Goal: Information Seeking & Learning: Find specific fact

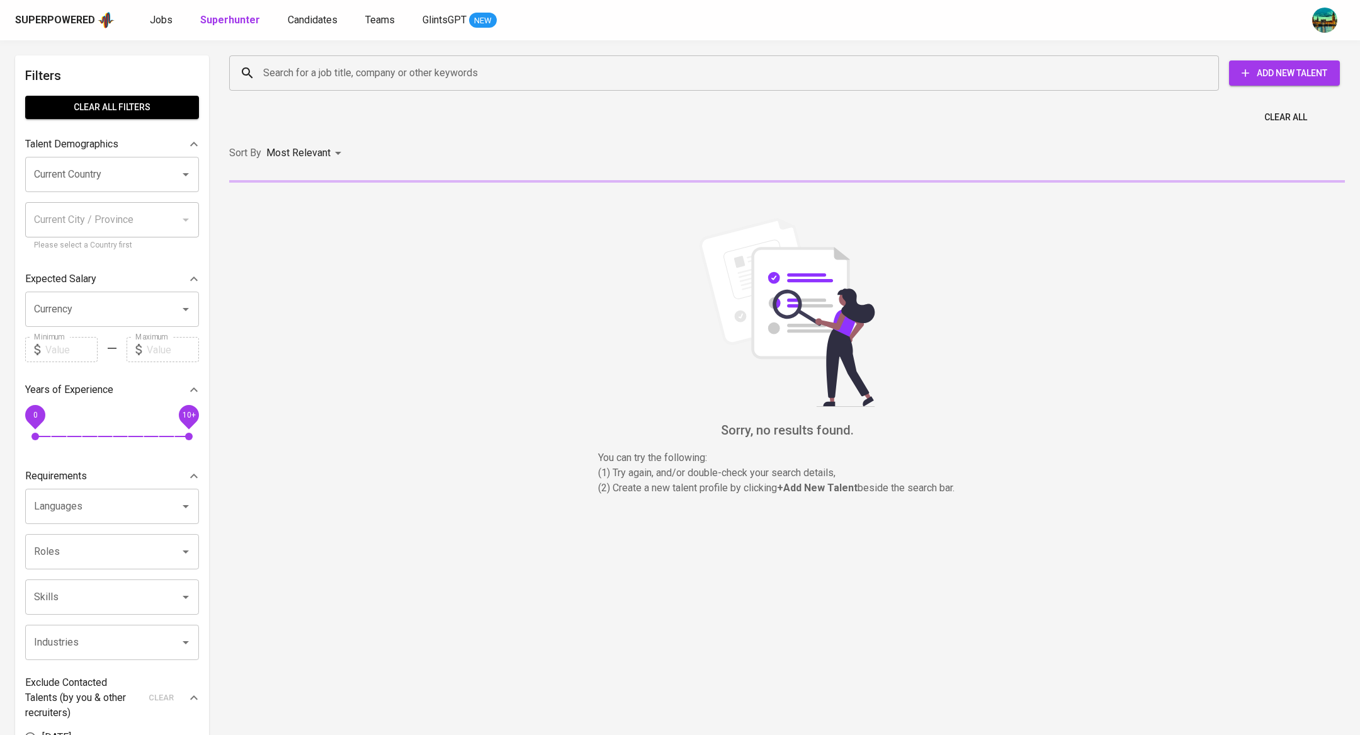
click at [175, 19] on div "Jobs Superhunter Candidates Teams GlintsGPT NEW" at bounding box center [323, 21] width 347 height 16
click at [162, 18] on span "Jobs" at bounding box center [161, 20] width 23 height 12
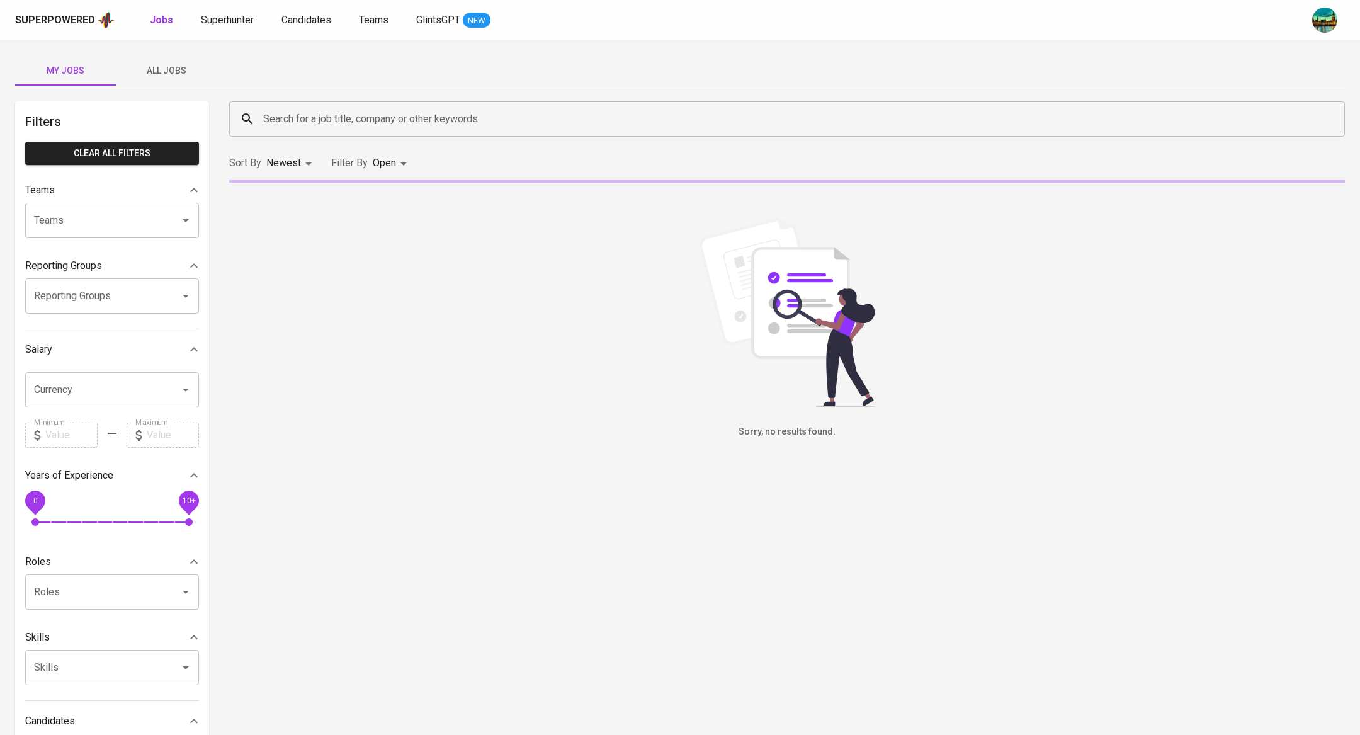
click at [176, 63] on span "All Jobs" at bounding box center [166, 71] width 86 height 16
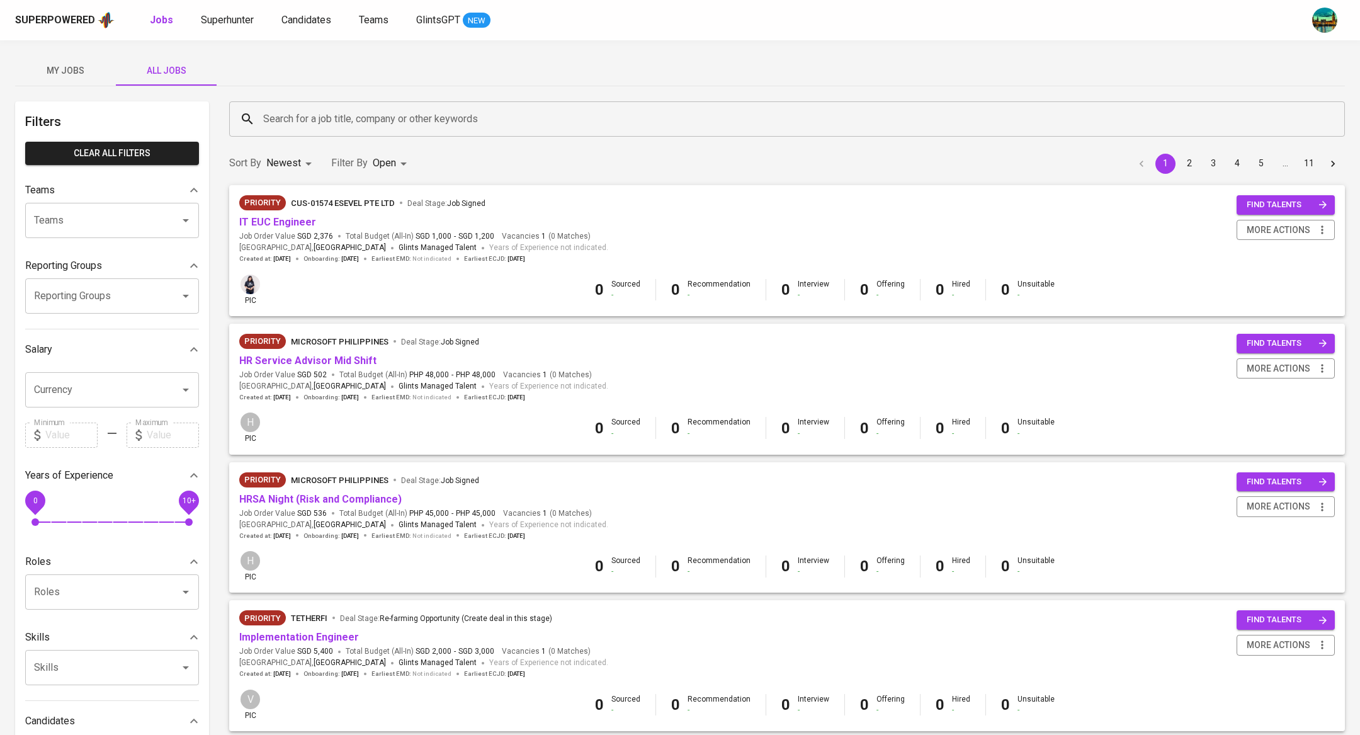
click at [385, 350] on p "Closed" at bounding box center [391, 350] width 27 height 13
type input "OPEN,CLOSE"
checkbox input "true"
click at [473, 117] on div at bounding box center [680, 367] width 1360 height 735
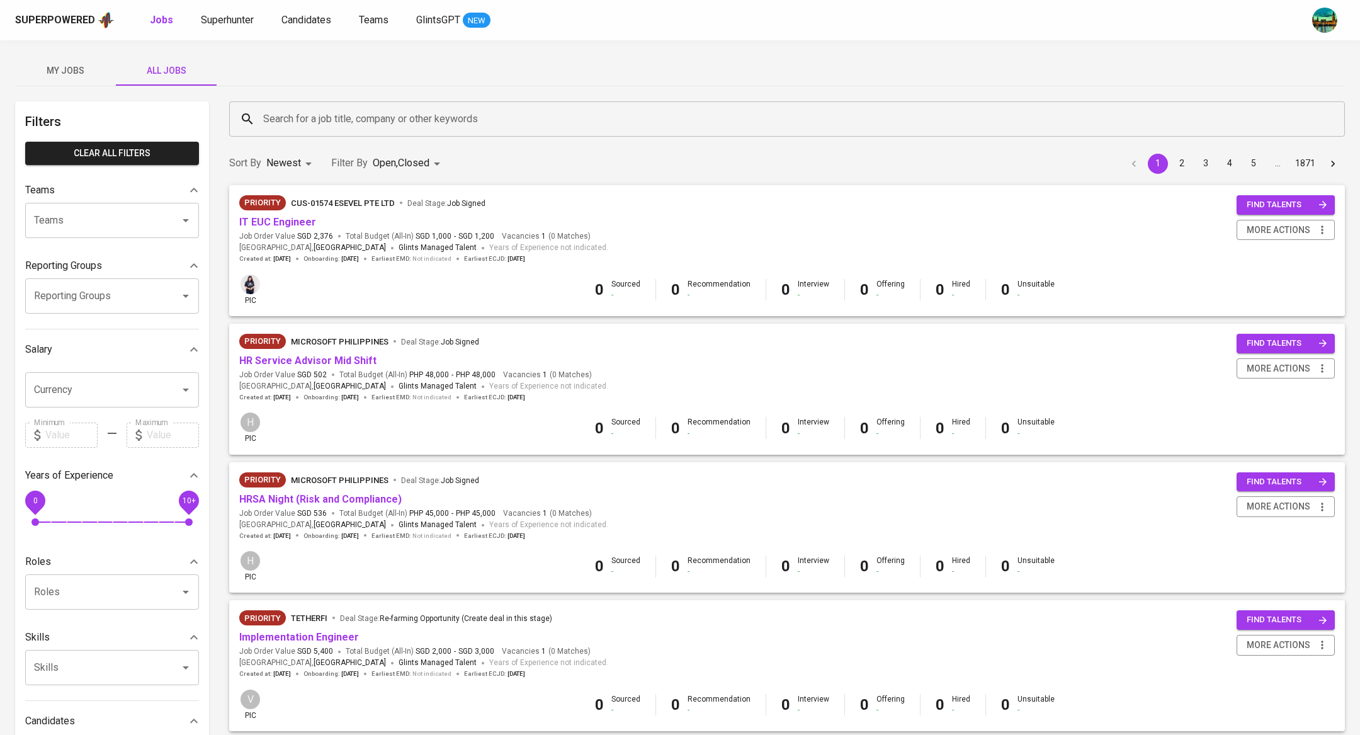
click at [473, 117] on input "Search for a job title, company or other keywords" at bounding box center [790, 119] width 1060 height 24
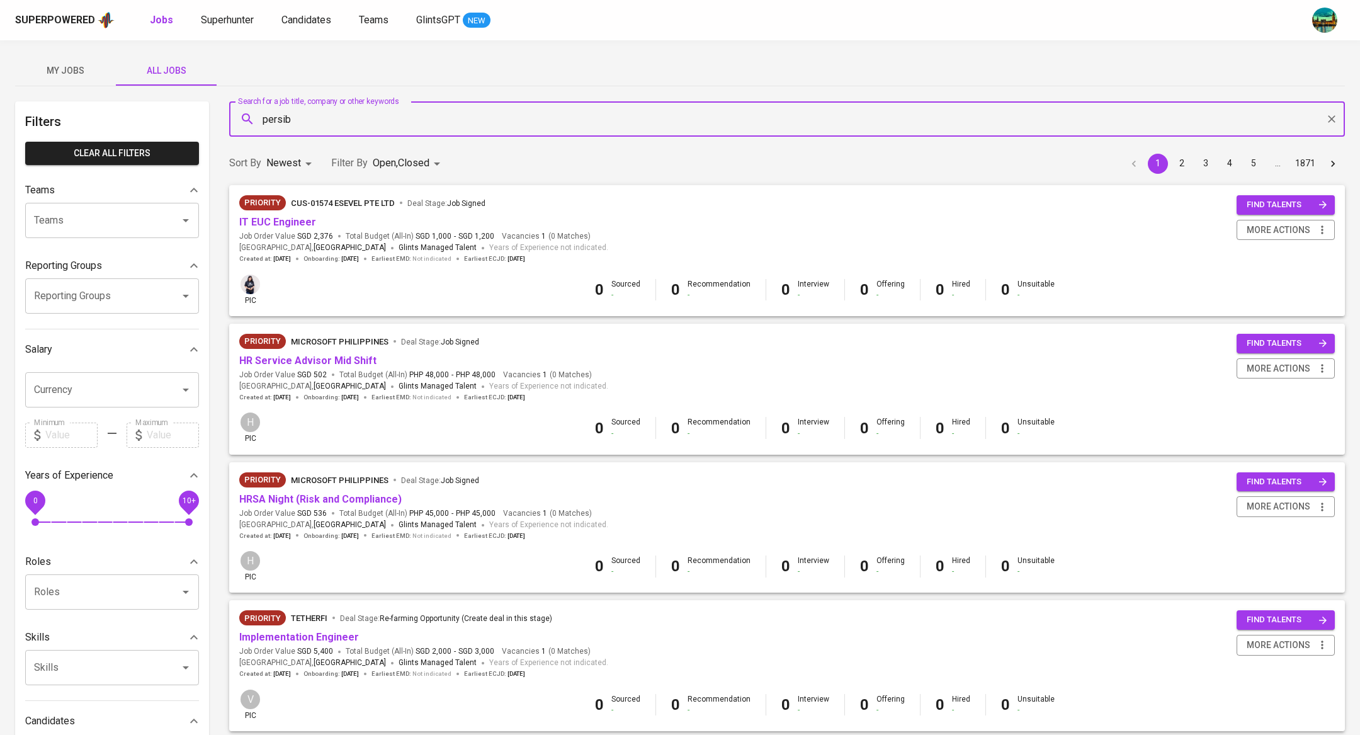
type input "persib"
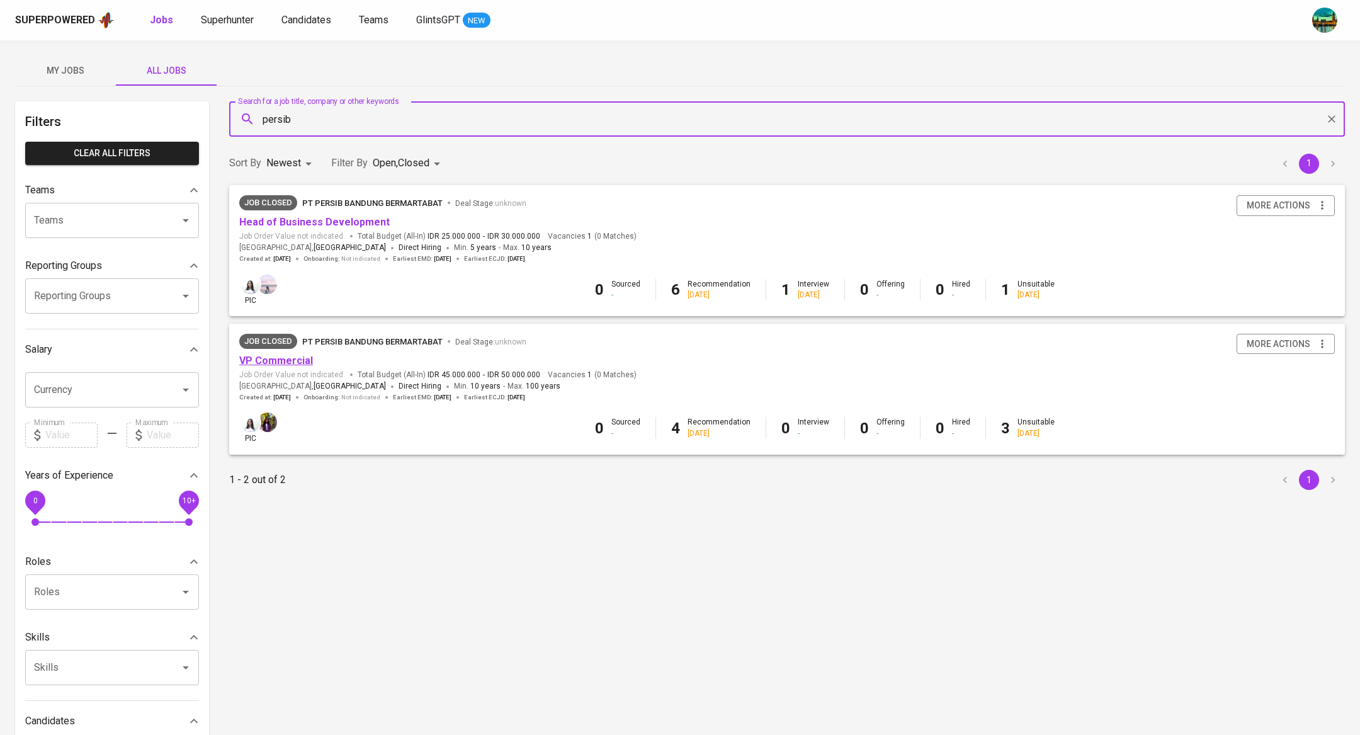
click at [271, 359] on link "VP Commercial" at bounding box center [276, 360] width 74 height 12
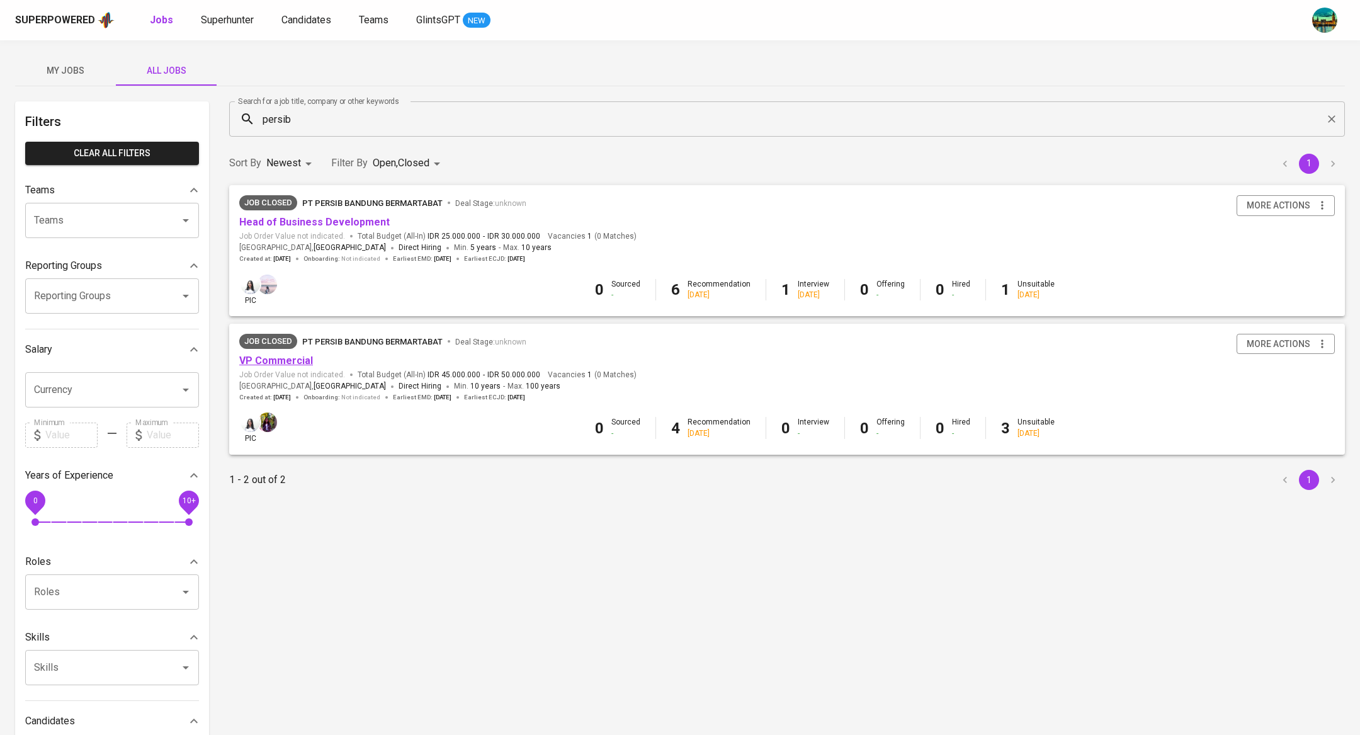
click at [298, 363] on link "VP Commercial" at bounding box center [276, 360] width 74 height 12
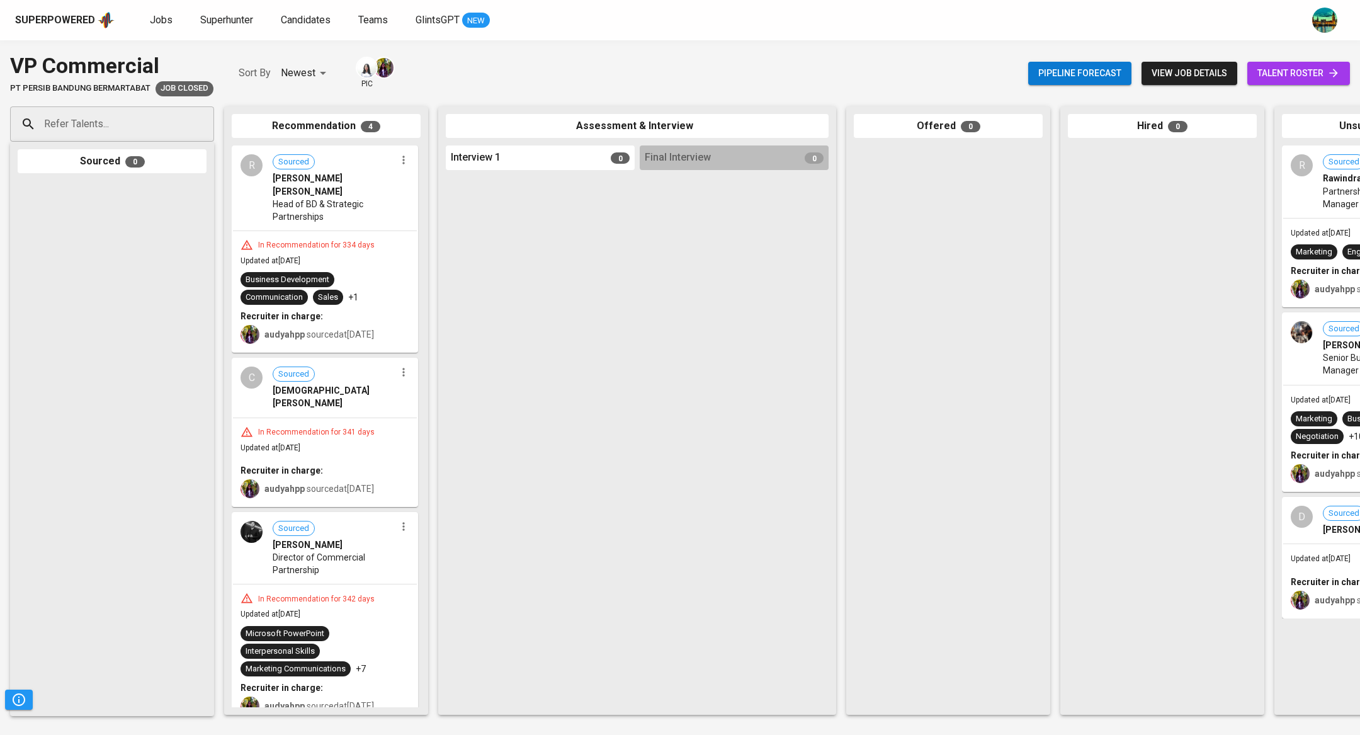
scroll to position [0, 139]
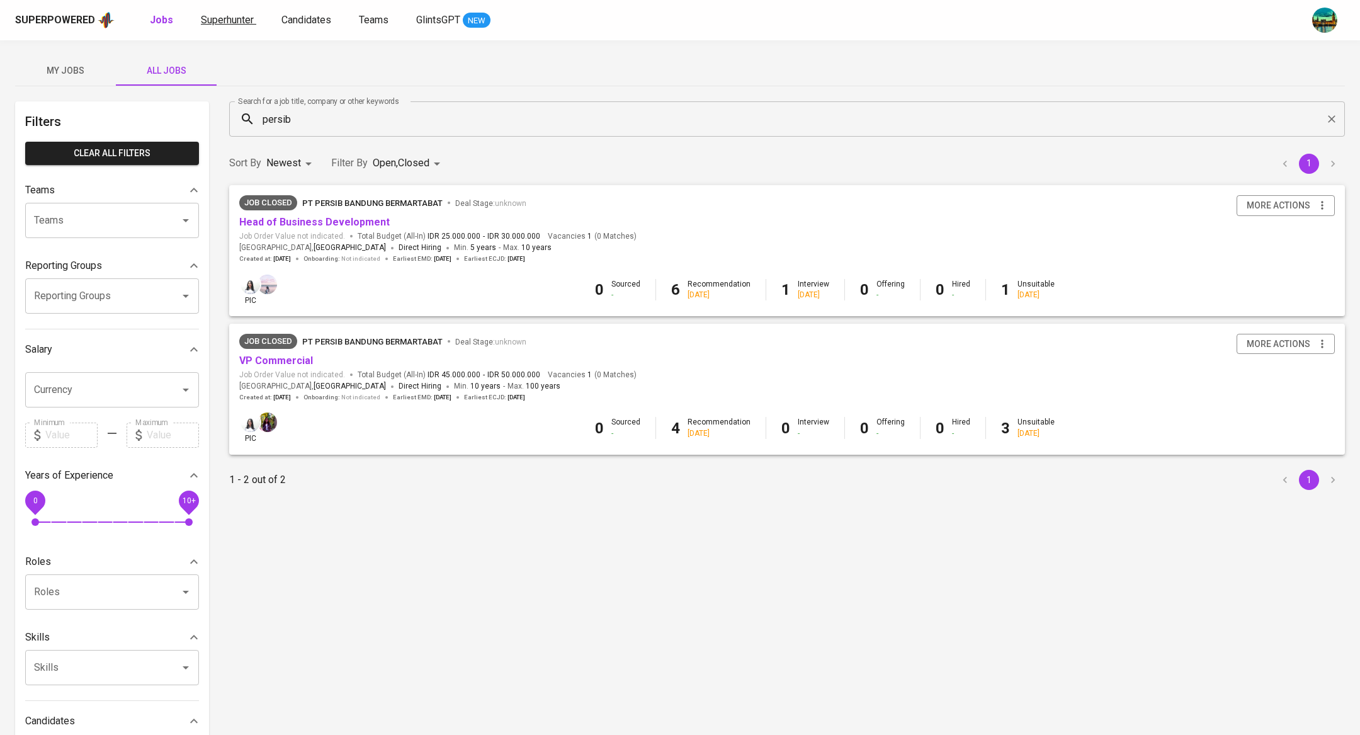
click at [234, 20] on span "Superhunter" at bounding box center [227, 20] width 53 height 12
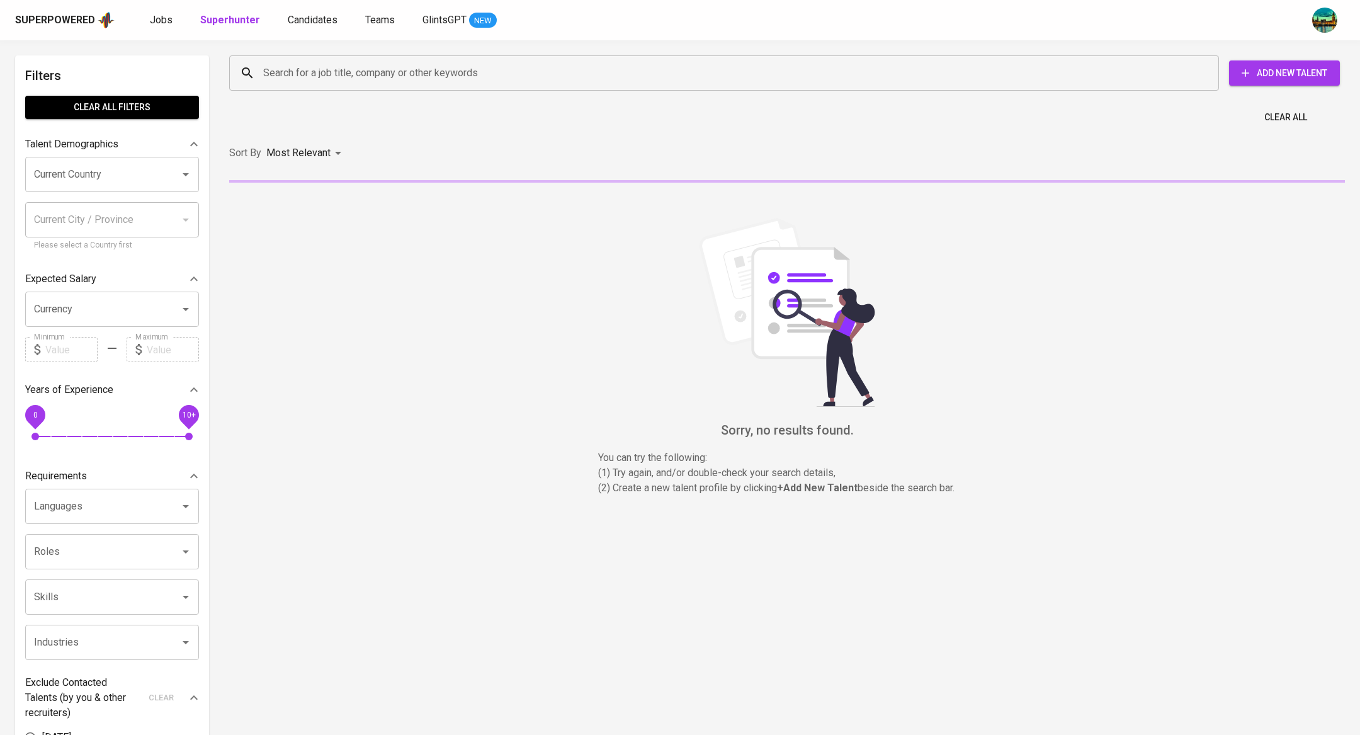
click at [290, 74] on input "Search for a job title, company or other keywords" at bounding box center [727, 73] width 934 height 24
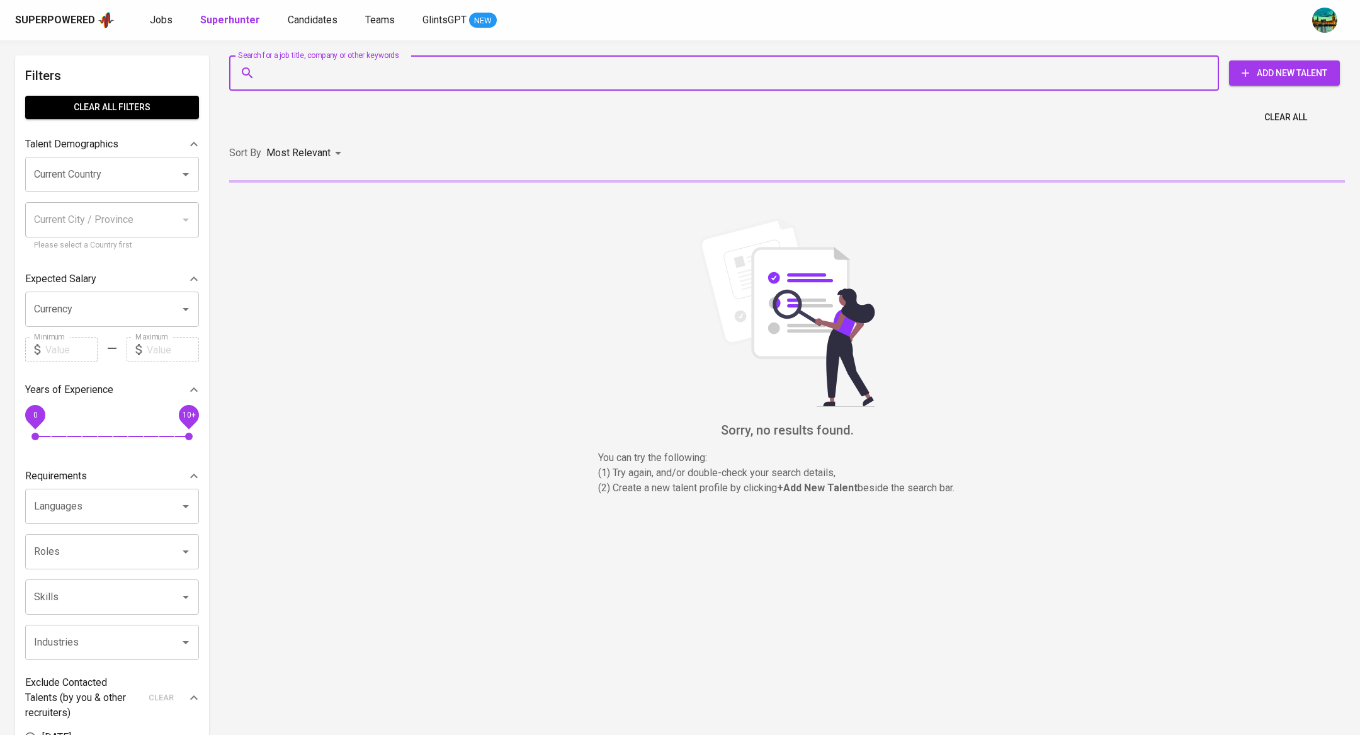
paste input "[EMAIL_ADDRESS][DOMAIN_NAME])"
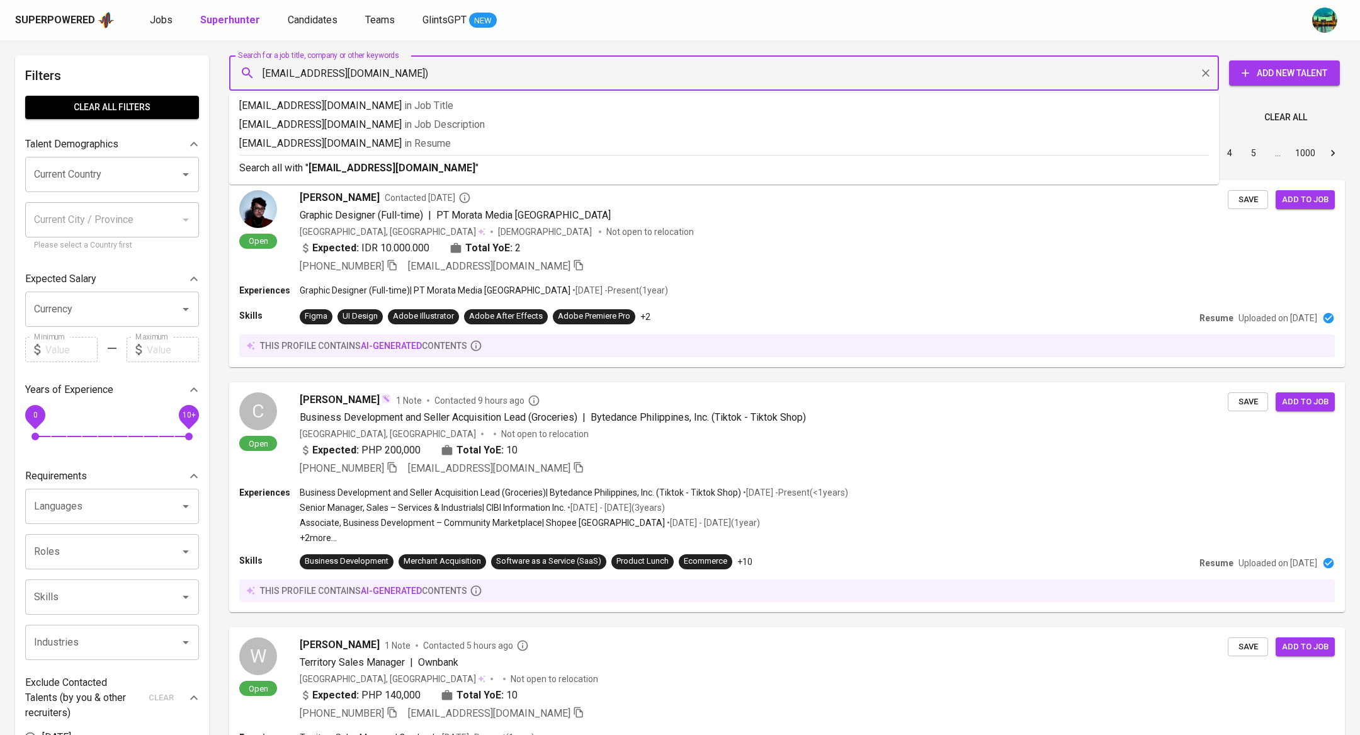
type input "[EMAIL_ADDRESS][DOMAIN_NAME]"
click at [392, 171] on b "[EMAIL_ADDRESS][DOMAIN_NAME]" at bounding box center [391, 168] width 167 height 12
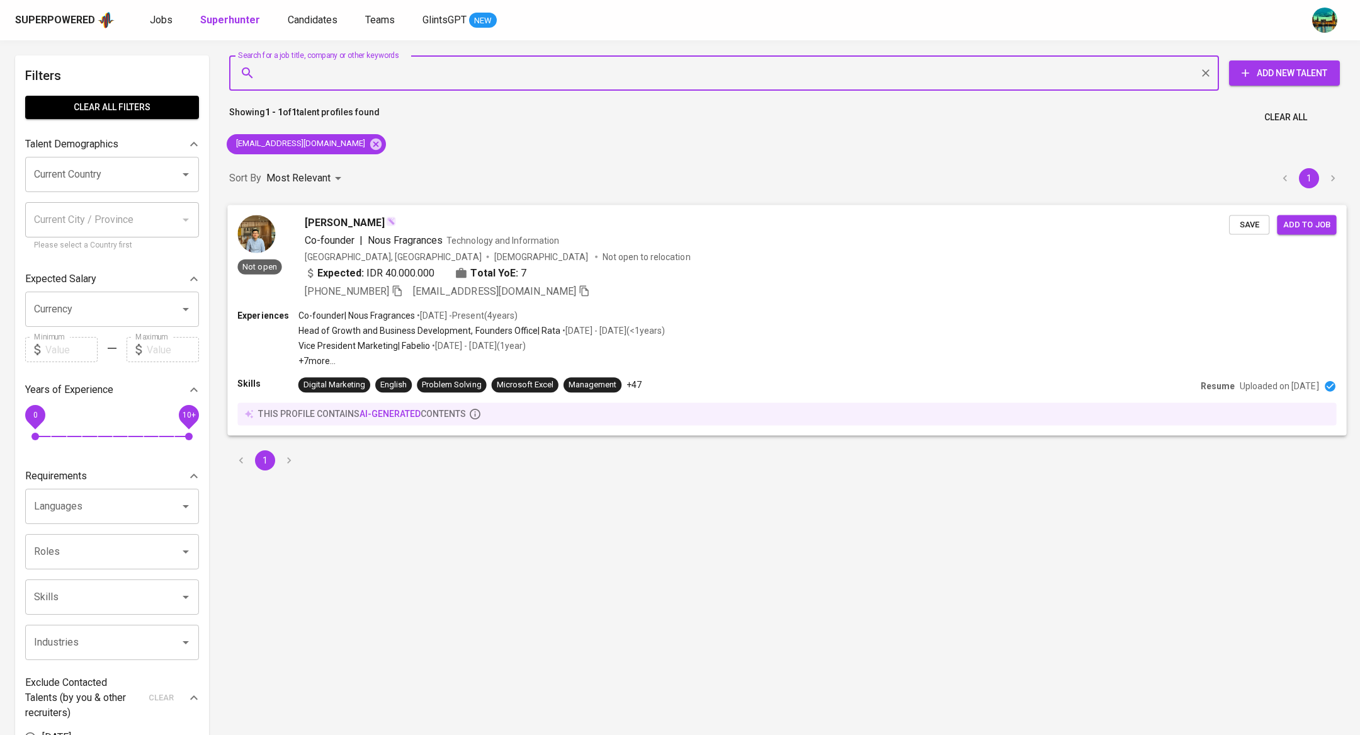
click at [319, 220] on span "[PERSON_NAME]" at bounding box center [345, 222] width 80 height 15
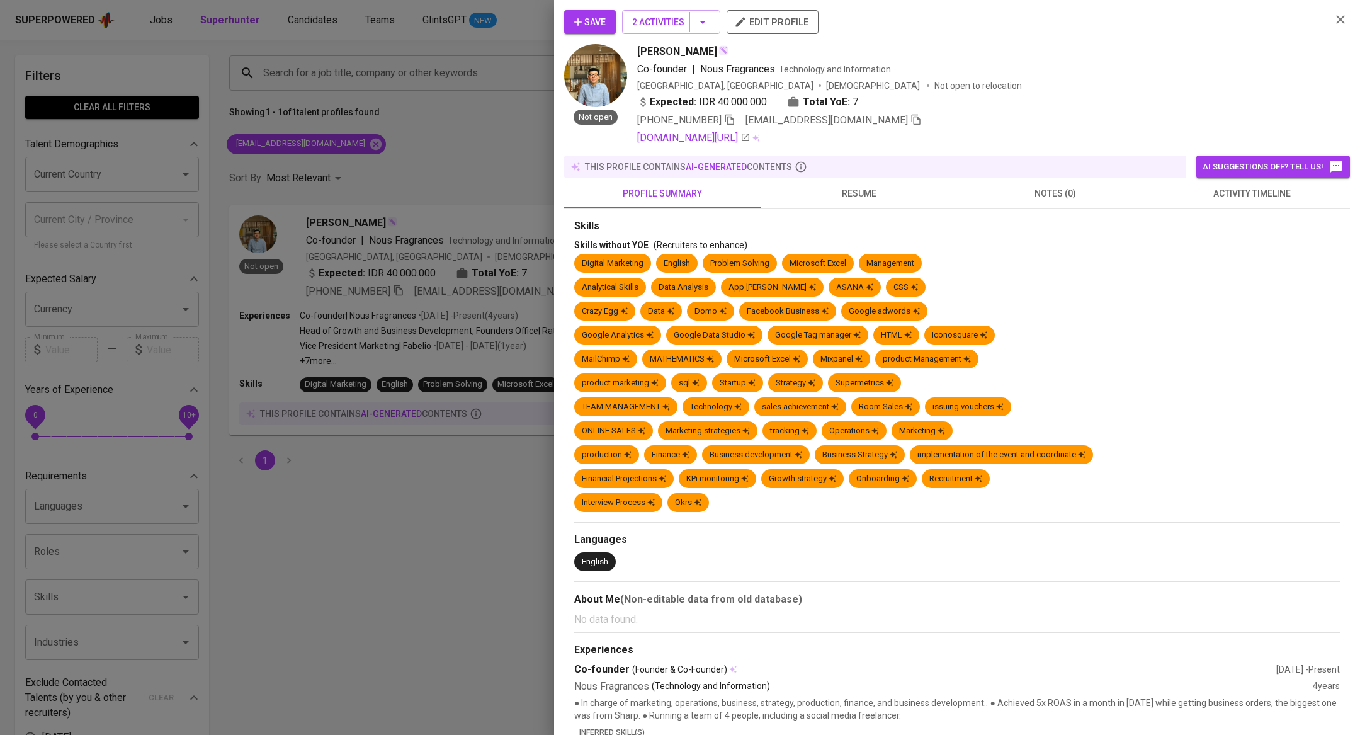
click at [732, 119] on icon "button" at bounding box center [729, 119] width 11 height 11
click at [910, 118] on icon "button" at bounding box center [915, 119] width 11 height 11
click at [363, 291] on div at bounding box center [680, 367] width 1360 height 735
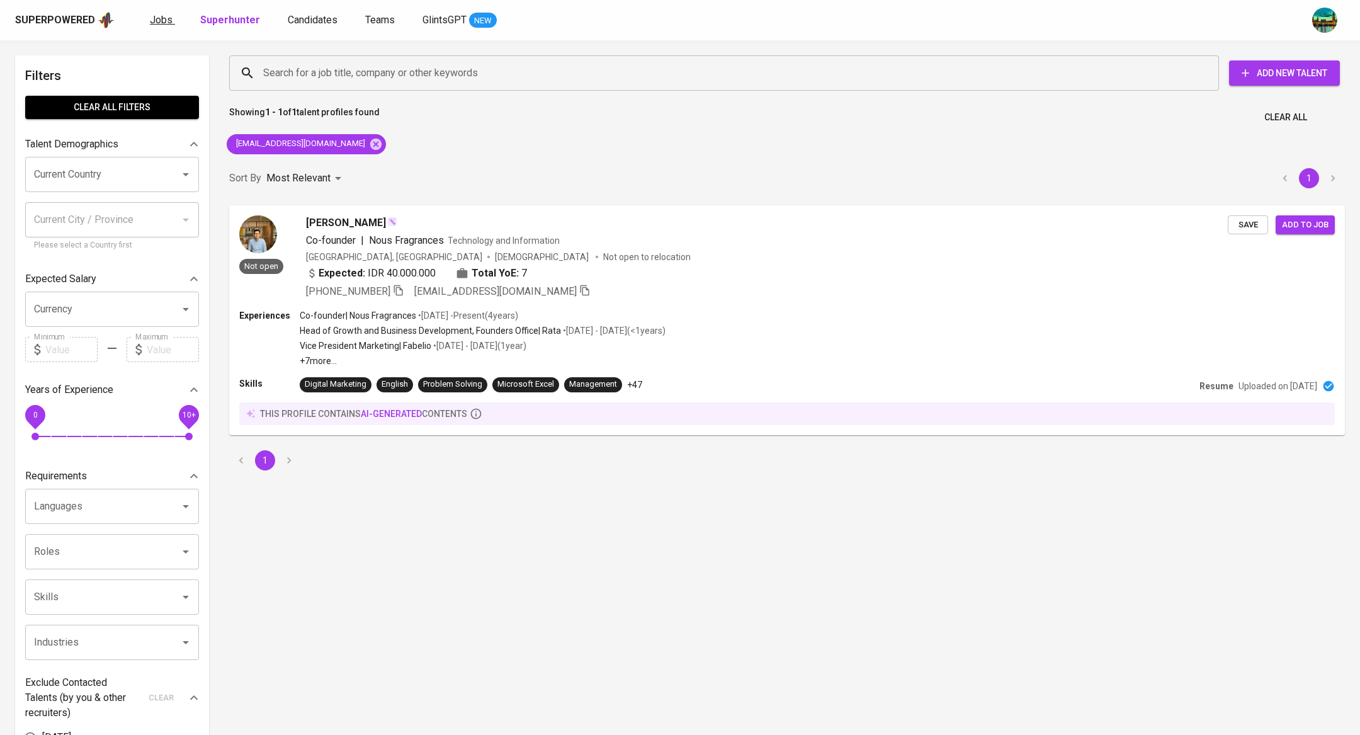
click at [163, 27] on link "Jobs" at bounding box center [162, 21] width 25 height 16
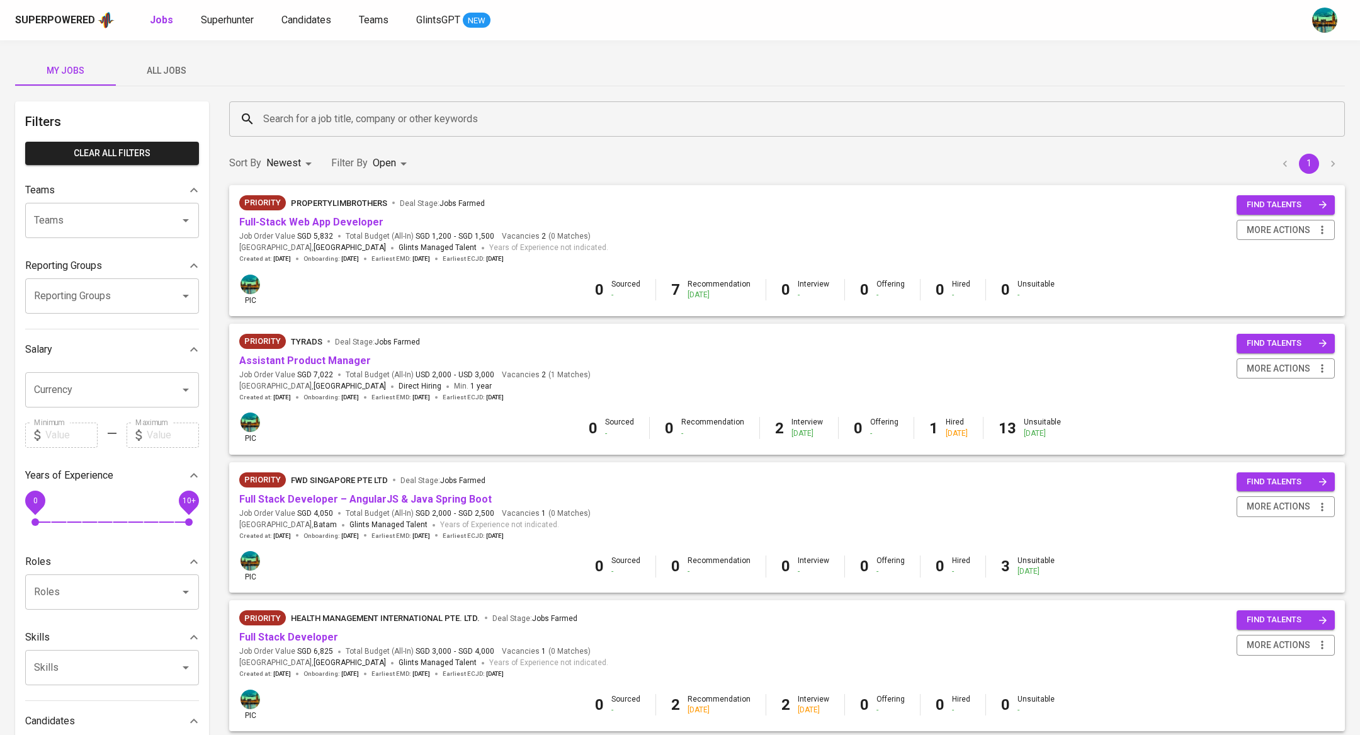
click at [144, 71] on span "All Jobs" at bounding box center [166, 71] width 86 height 16
click at [171, 72] on span "All Jobs" at bounding box center [166, 71] width 86 height 16
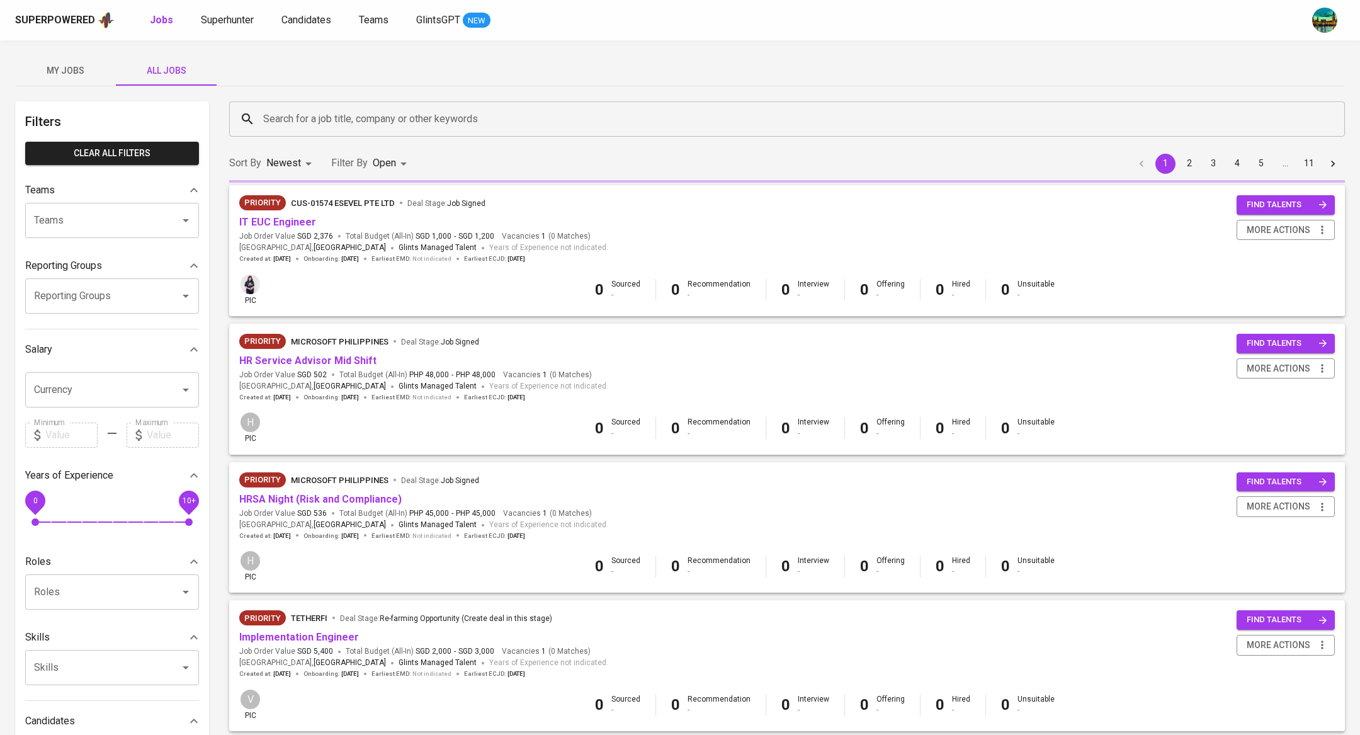
click at [325, 76] on div "My Jobs All Jobs" at bounding box center [679, 70] width 1329 height 30
click at [400, 351] on p "Closed" at bounding box center [391, 350] width 27 height 13
click at [363, 346] on div at bounding box center [680, 367] width 1360 height 735
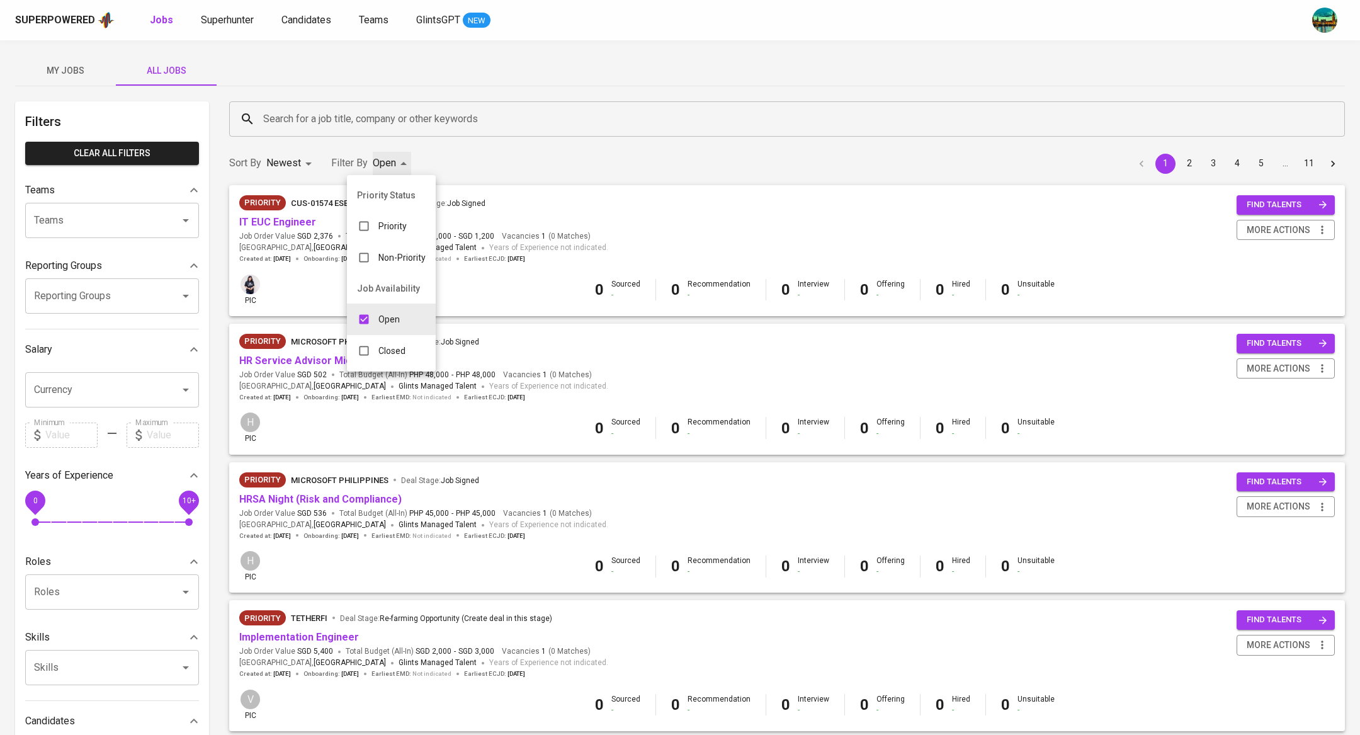
type input "OPEN,CLOSE"
checkbox input "true"
click at [417, 319] on div "Open" at bounding box center [395, 319] width 63 height 24
type input "CLOSE"
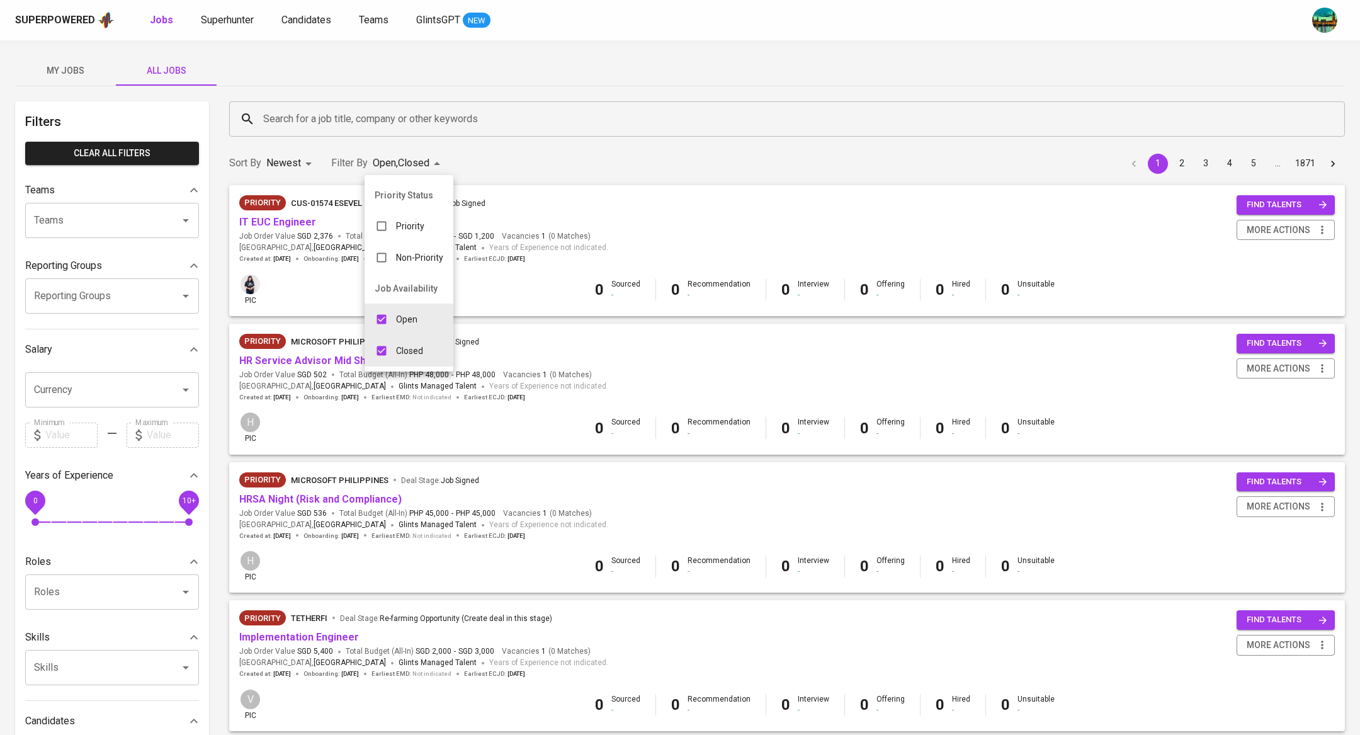
checkbox input "false"
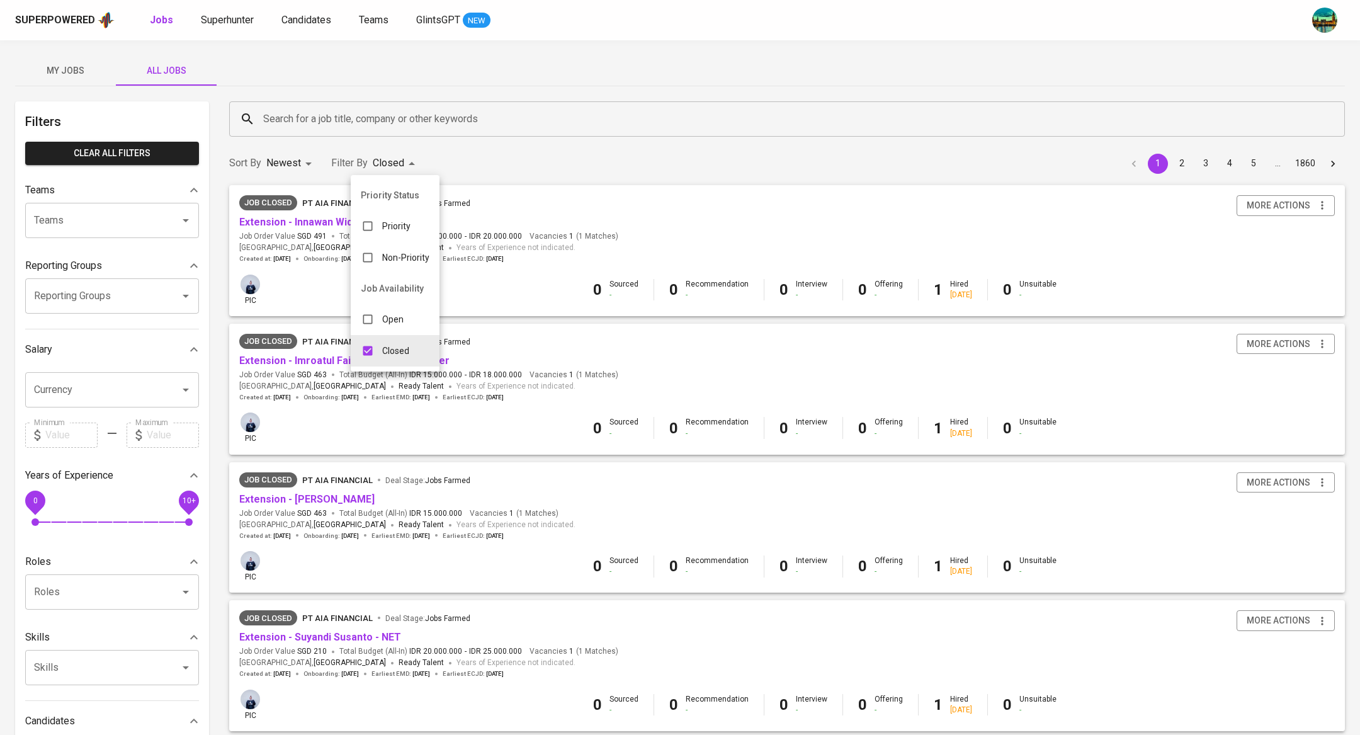
click at [406, 114] on div at bounding box center [680, 367] width 1360 height 735
click at [419, 125] on input "Search for a job title, company or other keywords" at bounding box center [790, 119] width 1060 height 24
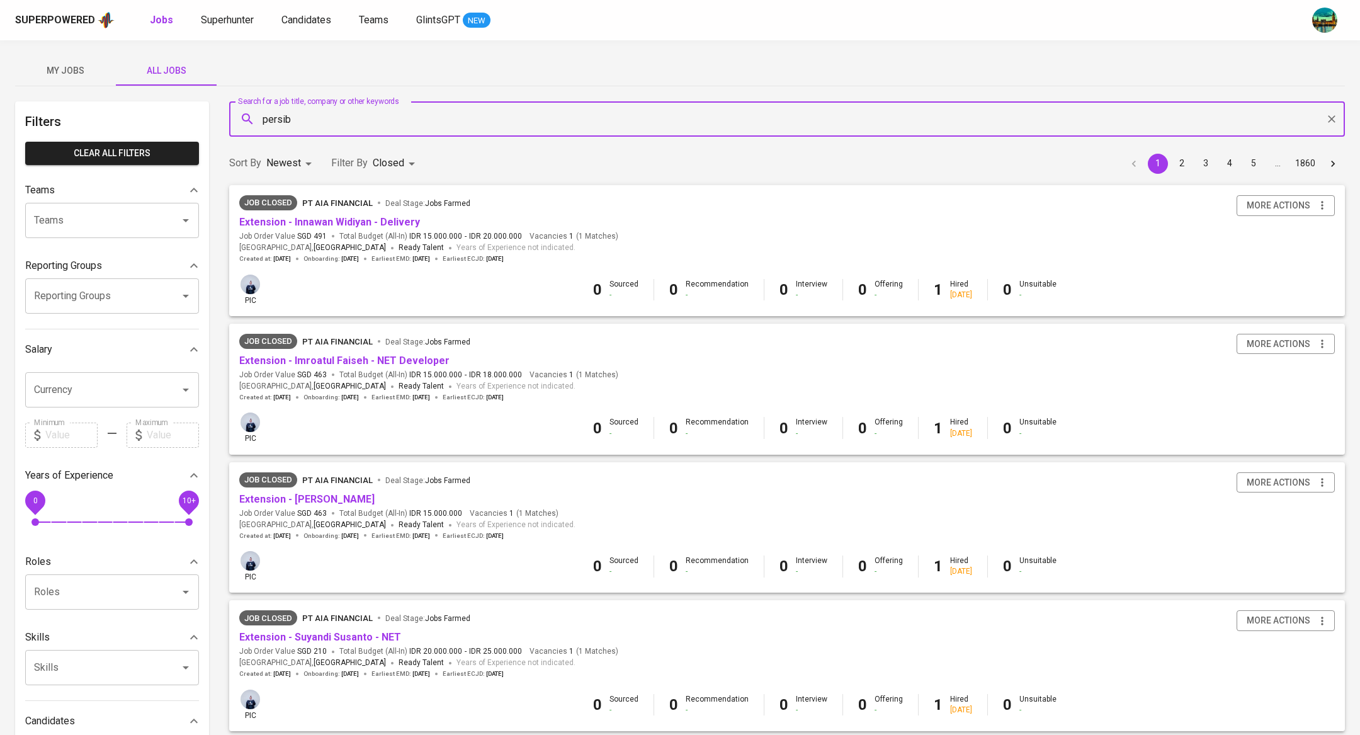
type input "persib"
type input "OPEN,CLOSE"
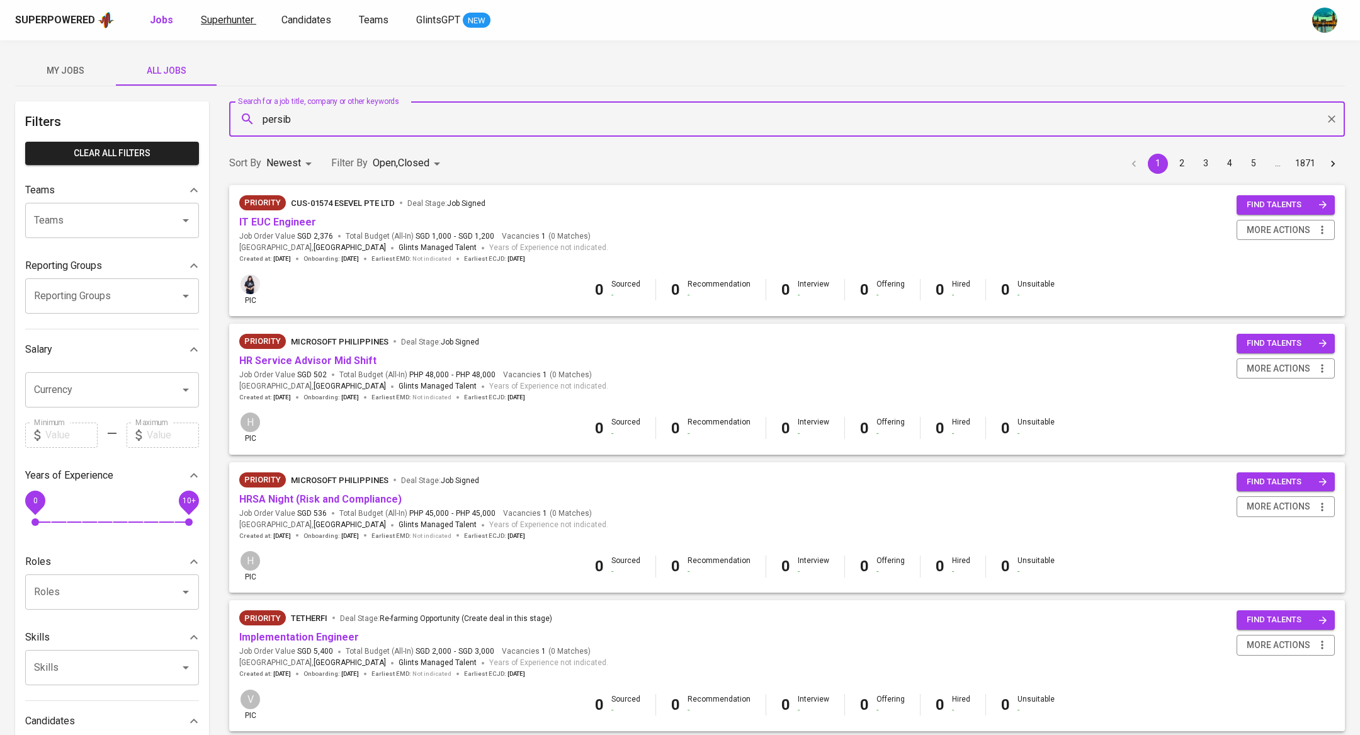
click at [237, 25] on link "Superhunter" at bounding box center [228, 21] width 55 height 16
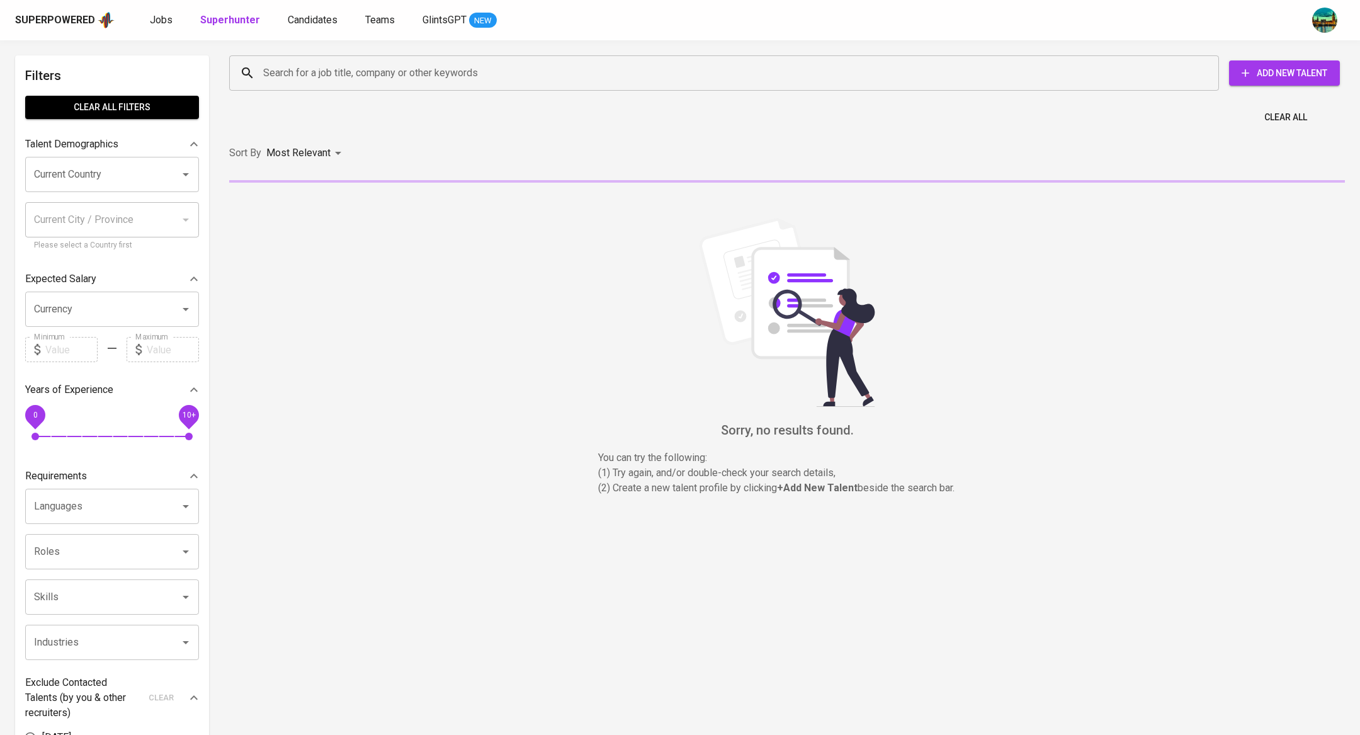
click at [408, 77] on input "Search for a job title, company or other keywords" at bounding box center [727, 73] width 934 height 24
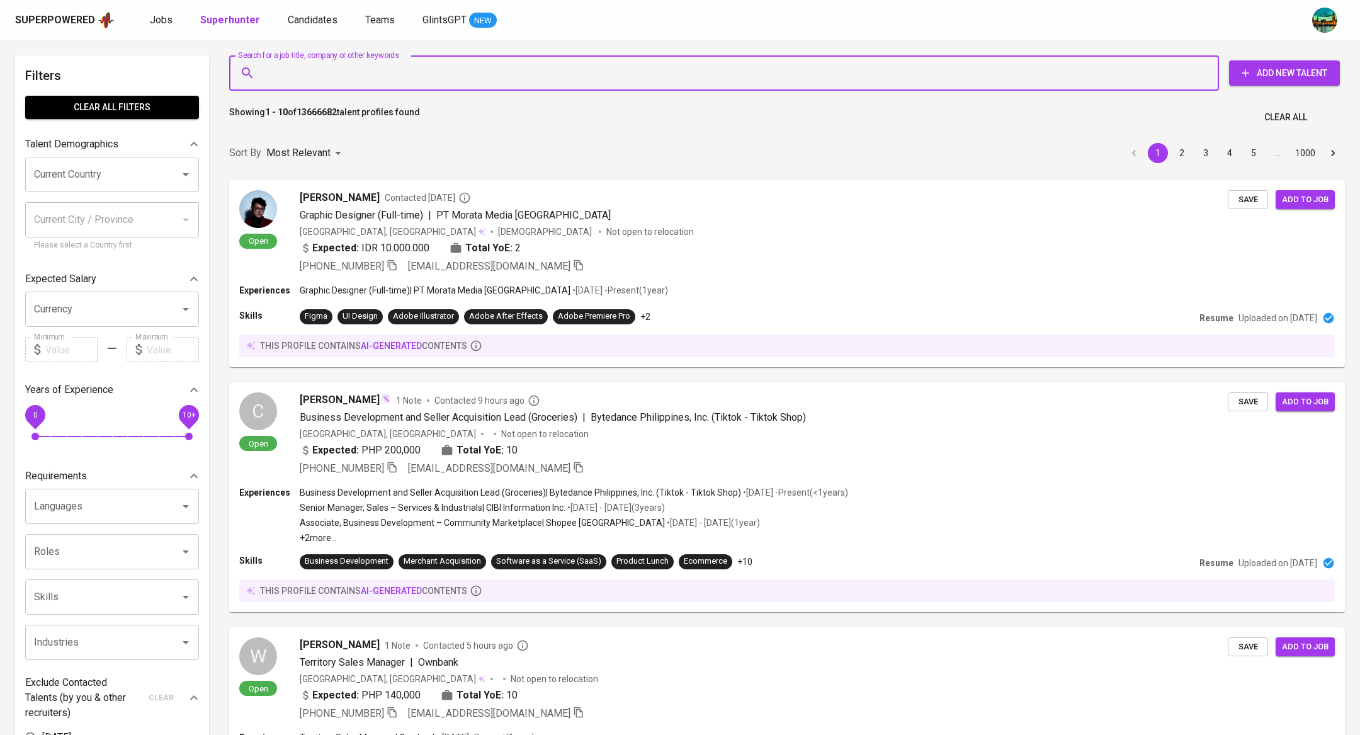
click at [437, 79] on input "Search for a job title, company or other keywords" at bounding box center [727, 73] width 934 height 24
paste input "[EMAIL_ADDRESS][DOMAIN_NAME]"
type input "[EMAIL_ADDRESS][DOMAIN_NAME]"
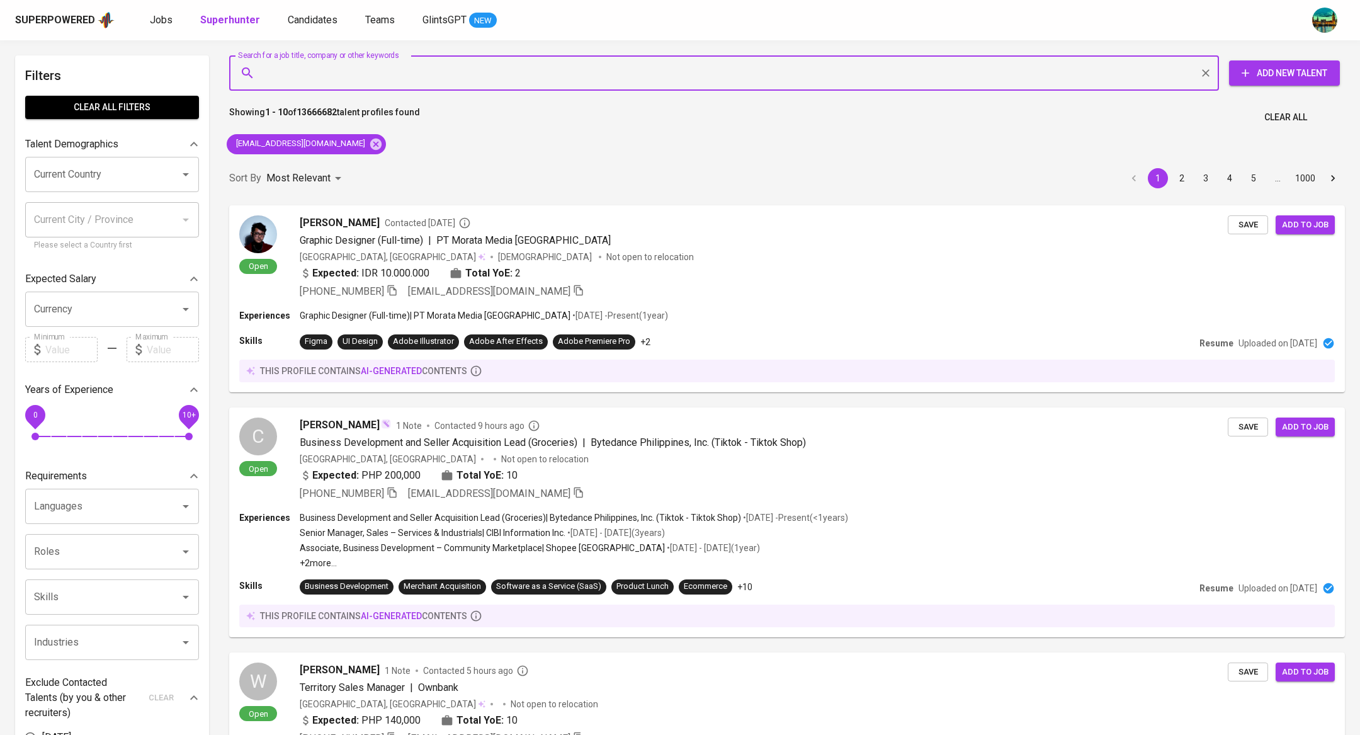
click at [381, 164] on div "Sort By Most Relevant MOST_RELEVANT 1 2 3 4 5 … 1000" at bounding box center [787, 178] width 1131 height 38
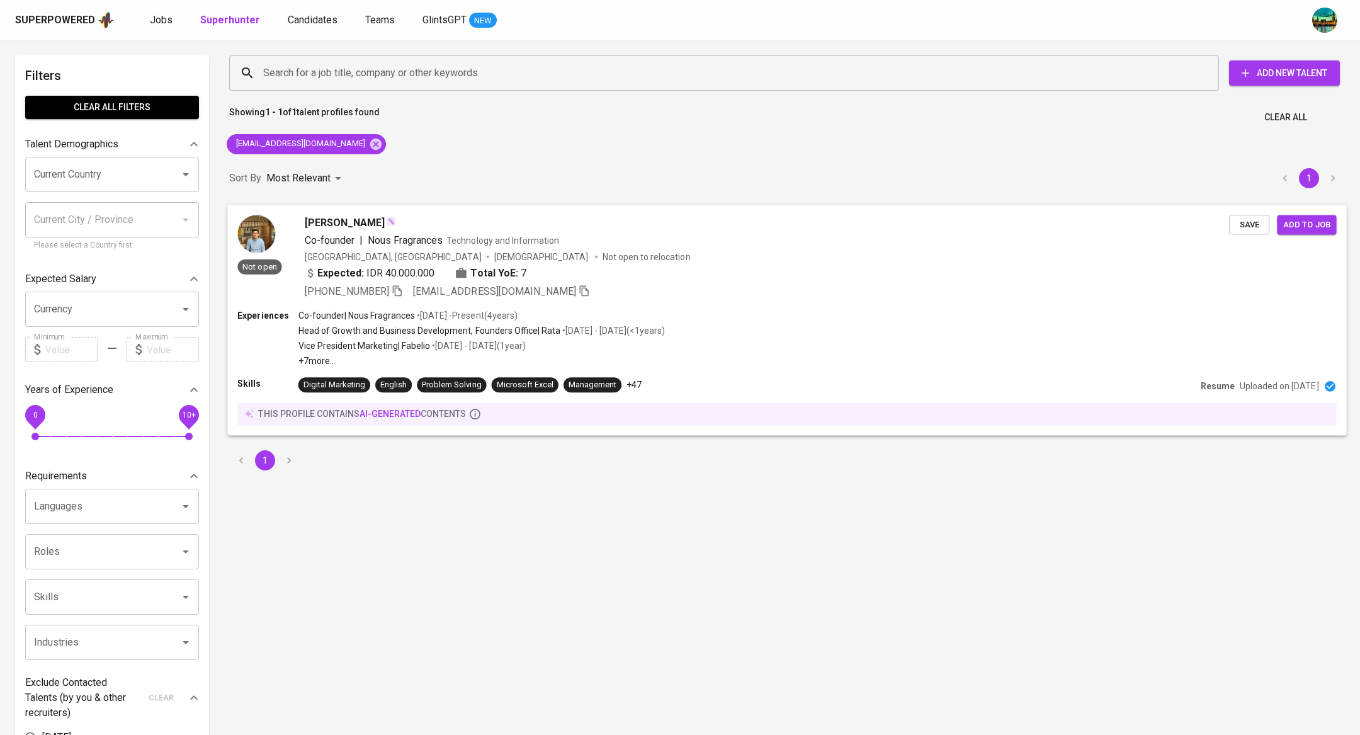
click at [633, 237] on div "Co-founder | Nous Fragrances Technology and Information" at bounding box center [767, 239] width 924 height 15
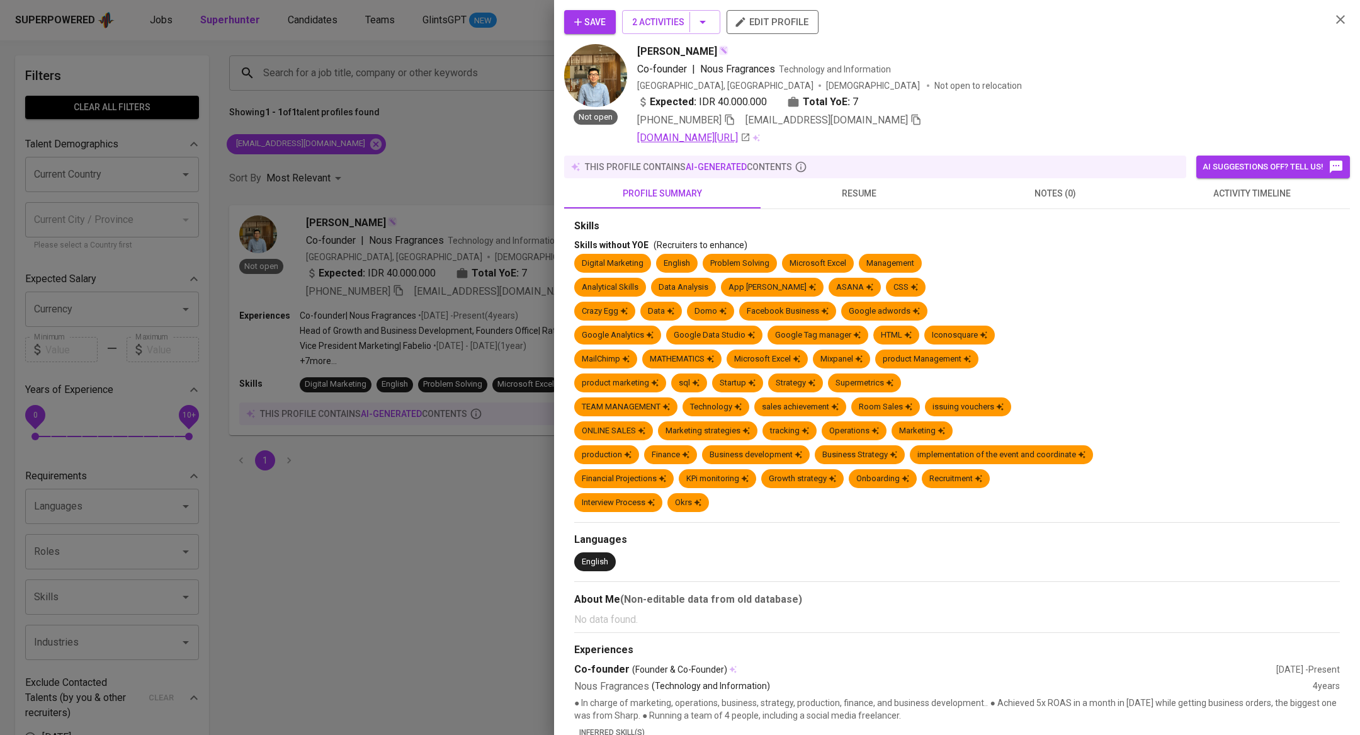
click at [730, 136] on link "[DOMAIN_NAME][URL]" at bounding box center [693, 137] width 113 height 15
click at [1253, 200] on span "activity timeline" at bounding box center [1251, 194] width 181 height 16
